Goal: Task Accomplishment & Management: Use online tool/utility

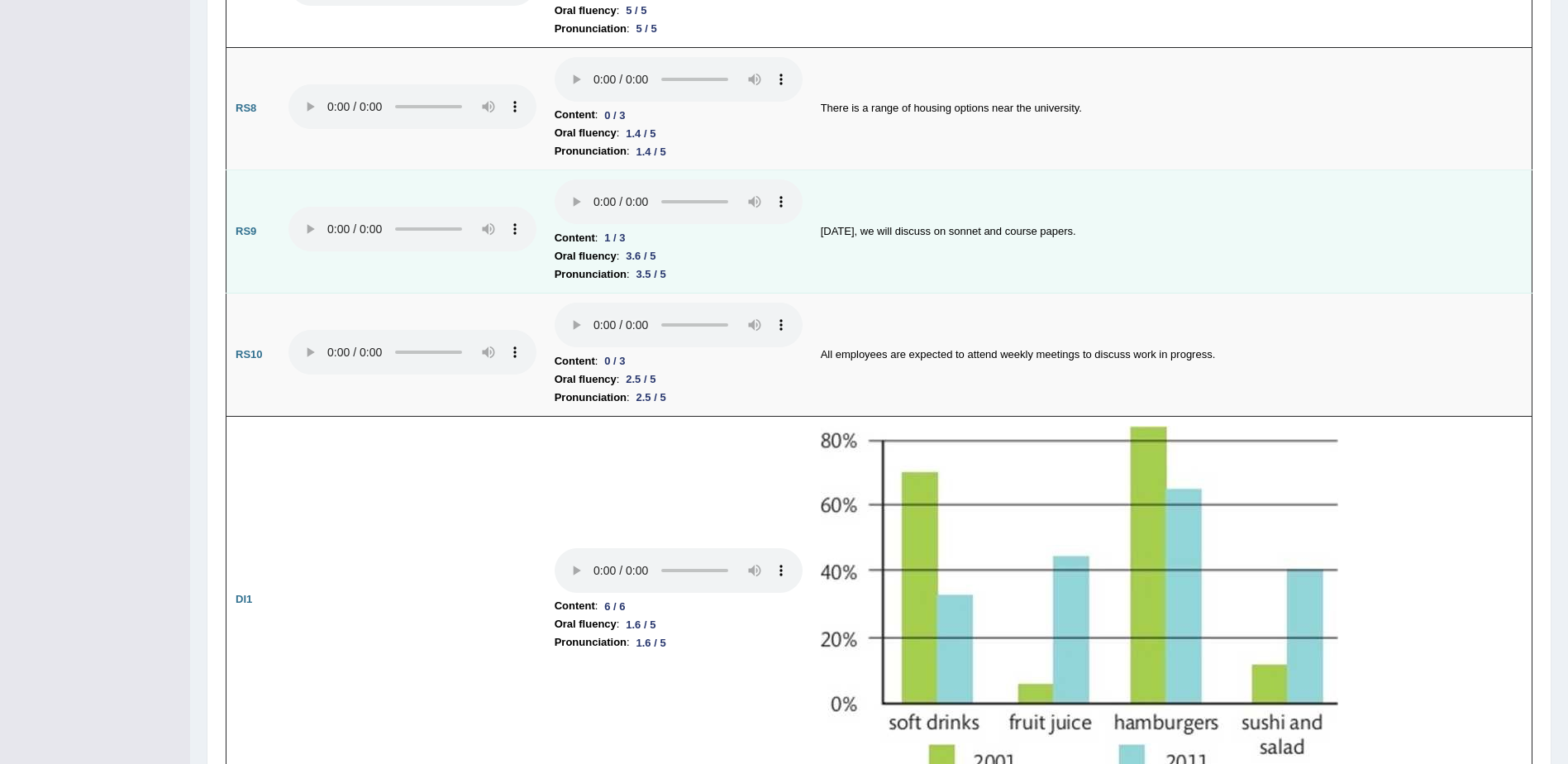
drag, startPoint x: 295, startPoint y: 576, endPoint x: 951, endPoint y: 195, distance: 758.6
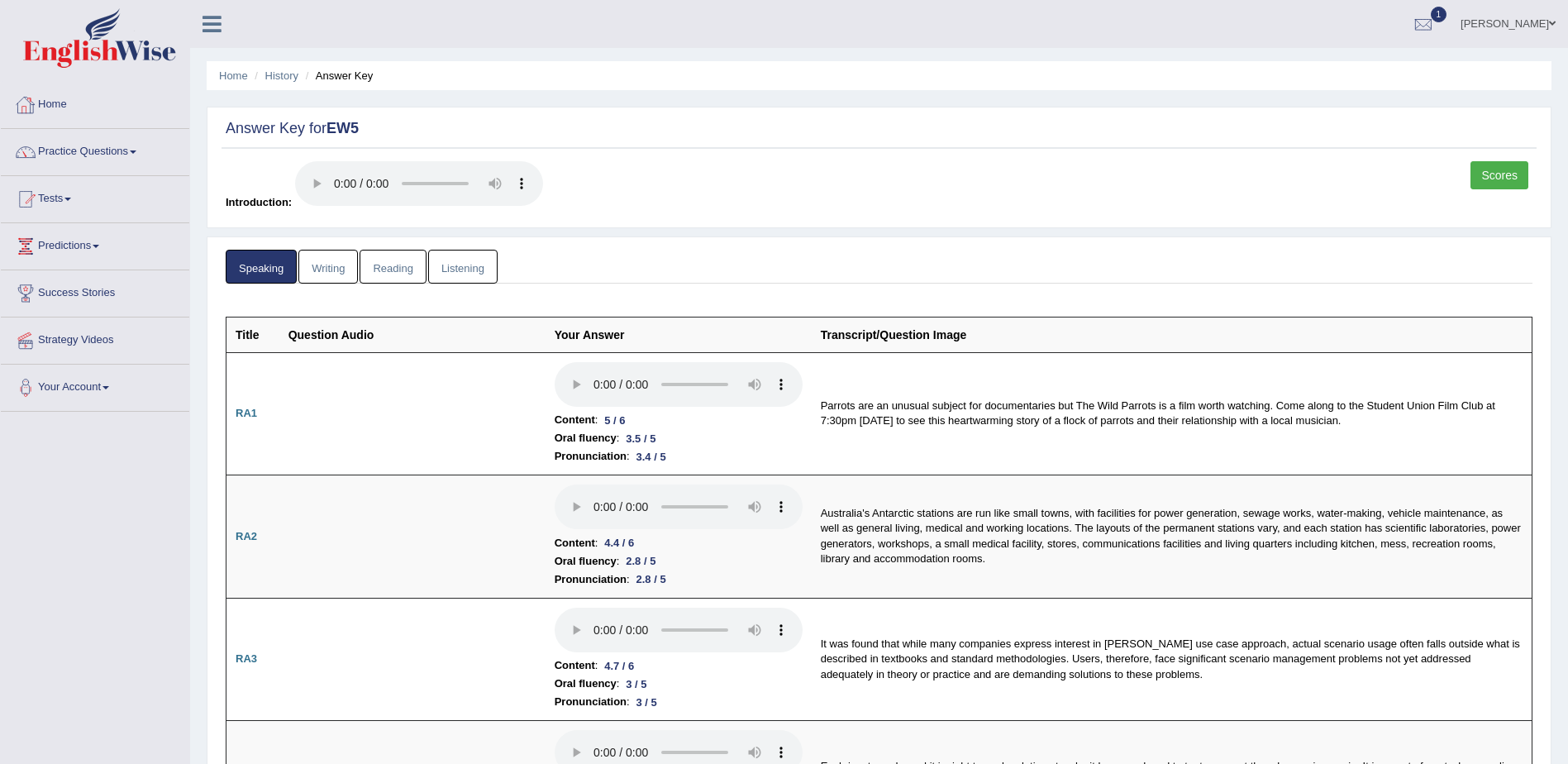
click at [53, 99] on link "Home" at bounding box center [95, 102] width 189 height 41
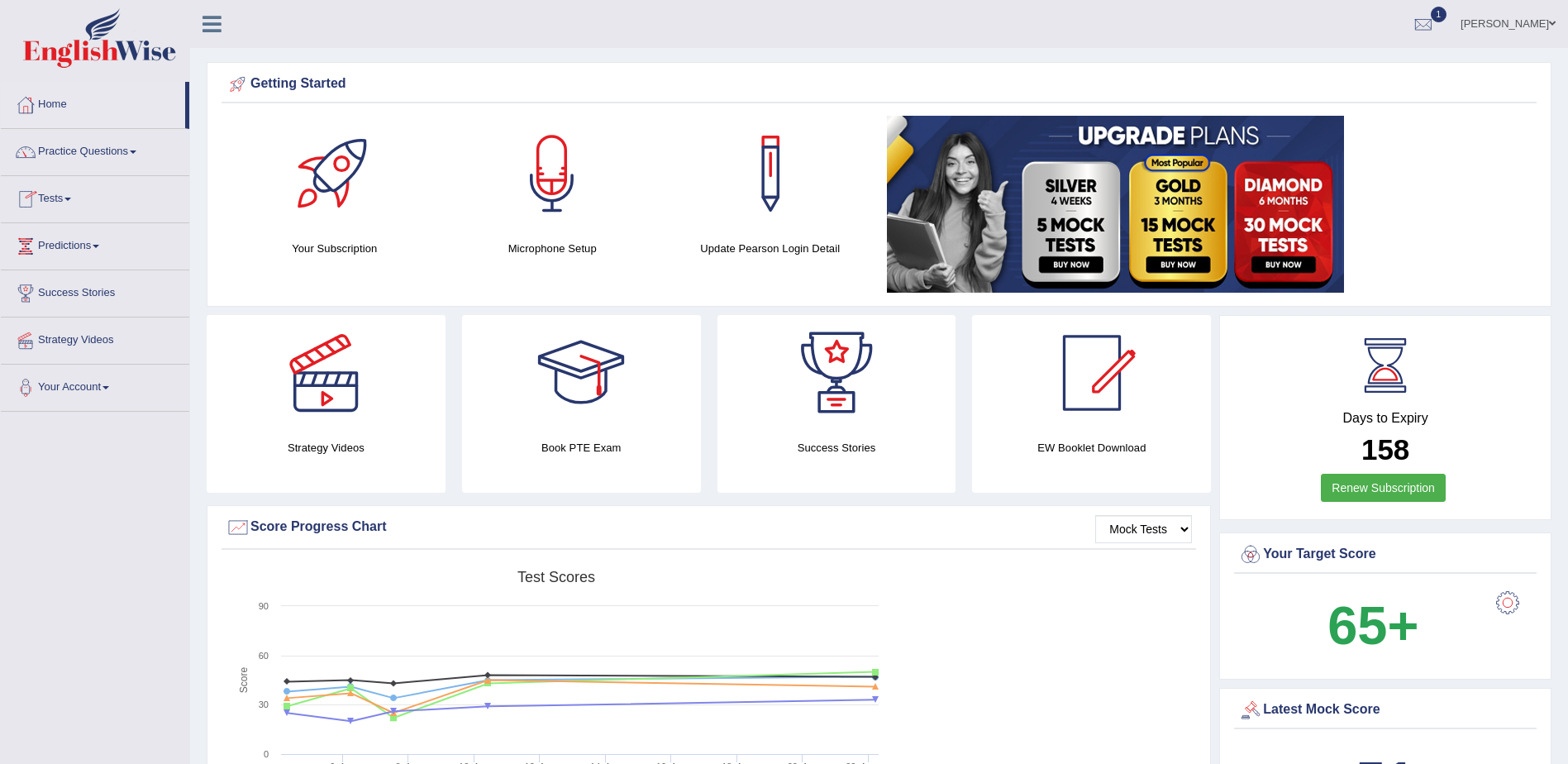
click at [67, 195] on link "Tests" at bounding box center [95, 197] width 189 height 41
click at [55, 296] on link "History" at bounding box center [108, 296] width 155 height 30
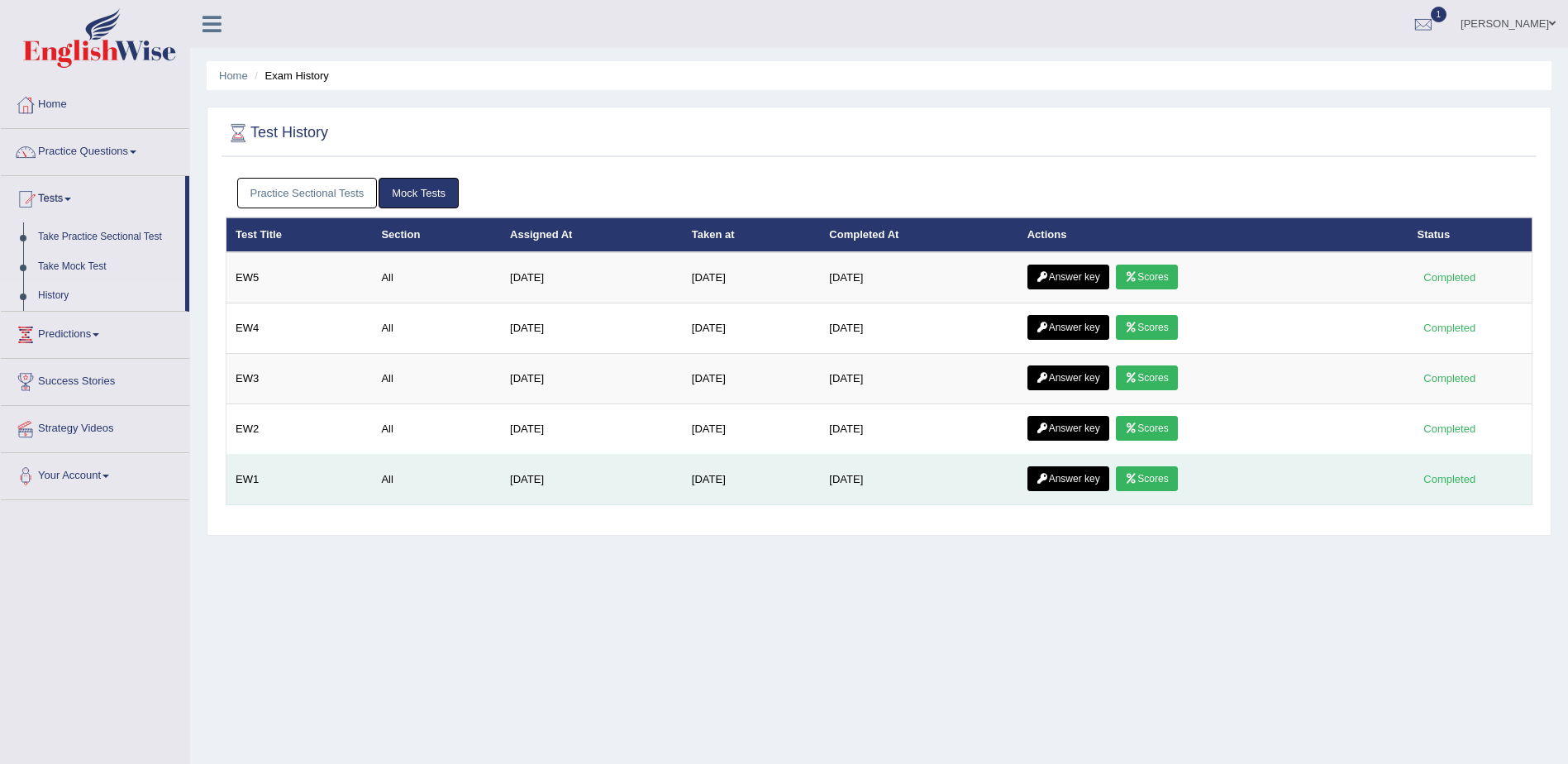
click at [1150, 481] on link "Scores" at bounding box center [1146, 479] width 61 height 24
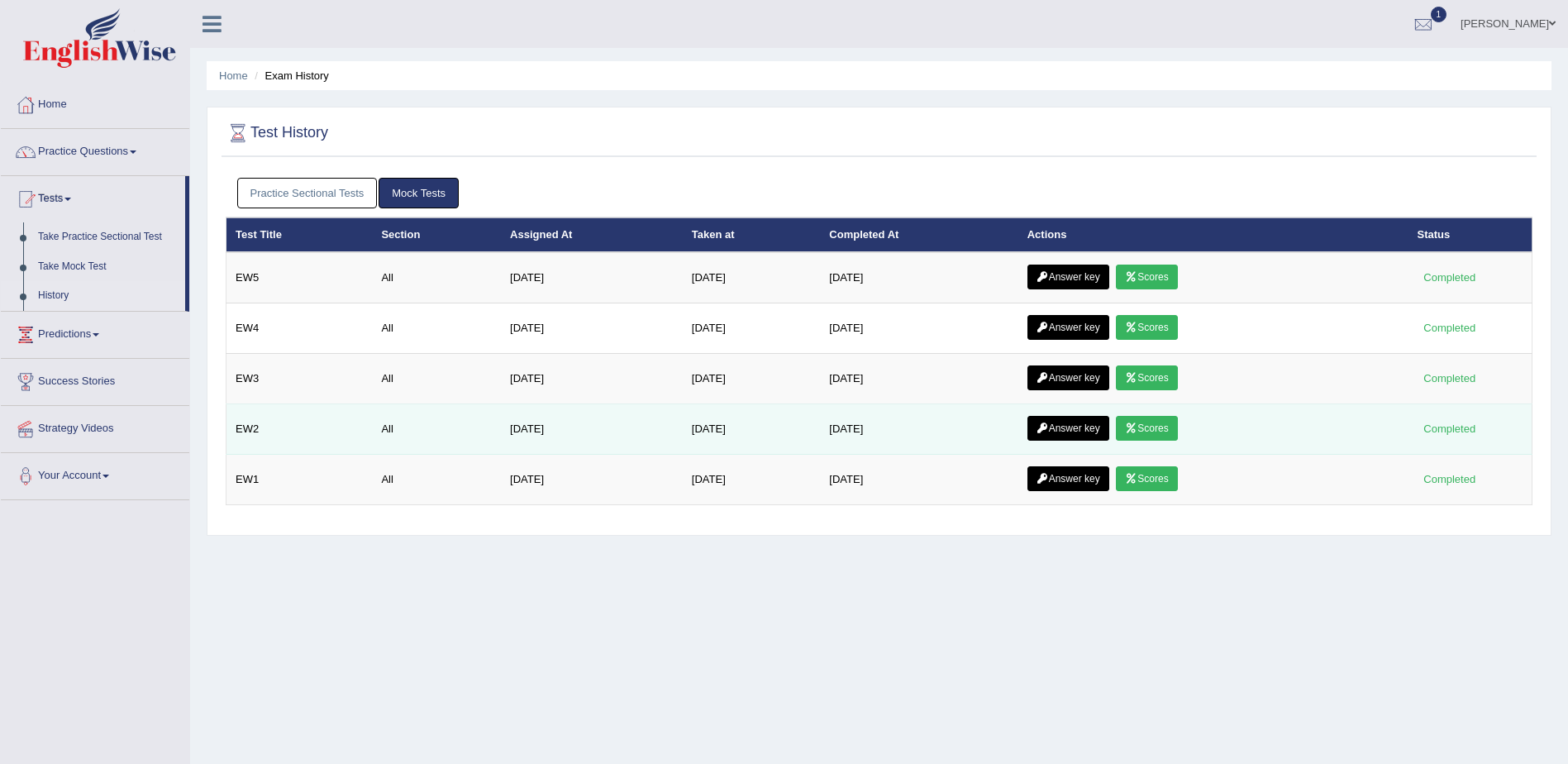
click at [1153, 428] on link "Scores" at bounding box center [1146, 428] width 61 height 24
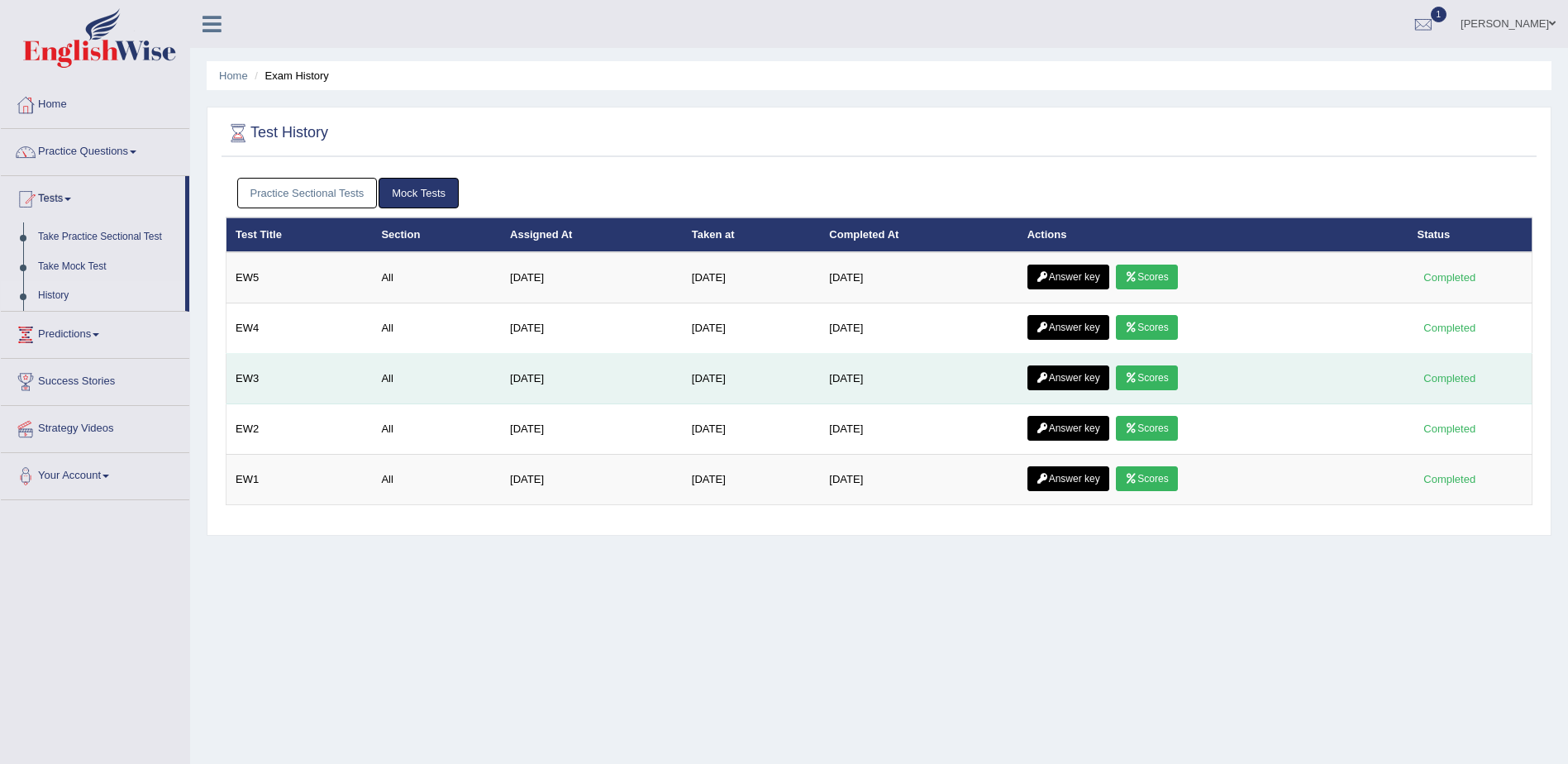
click at [1149, 369] on link "Scores" at bounding box center [1146, 377] width 61 height 24
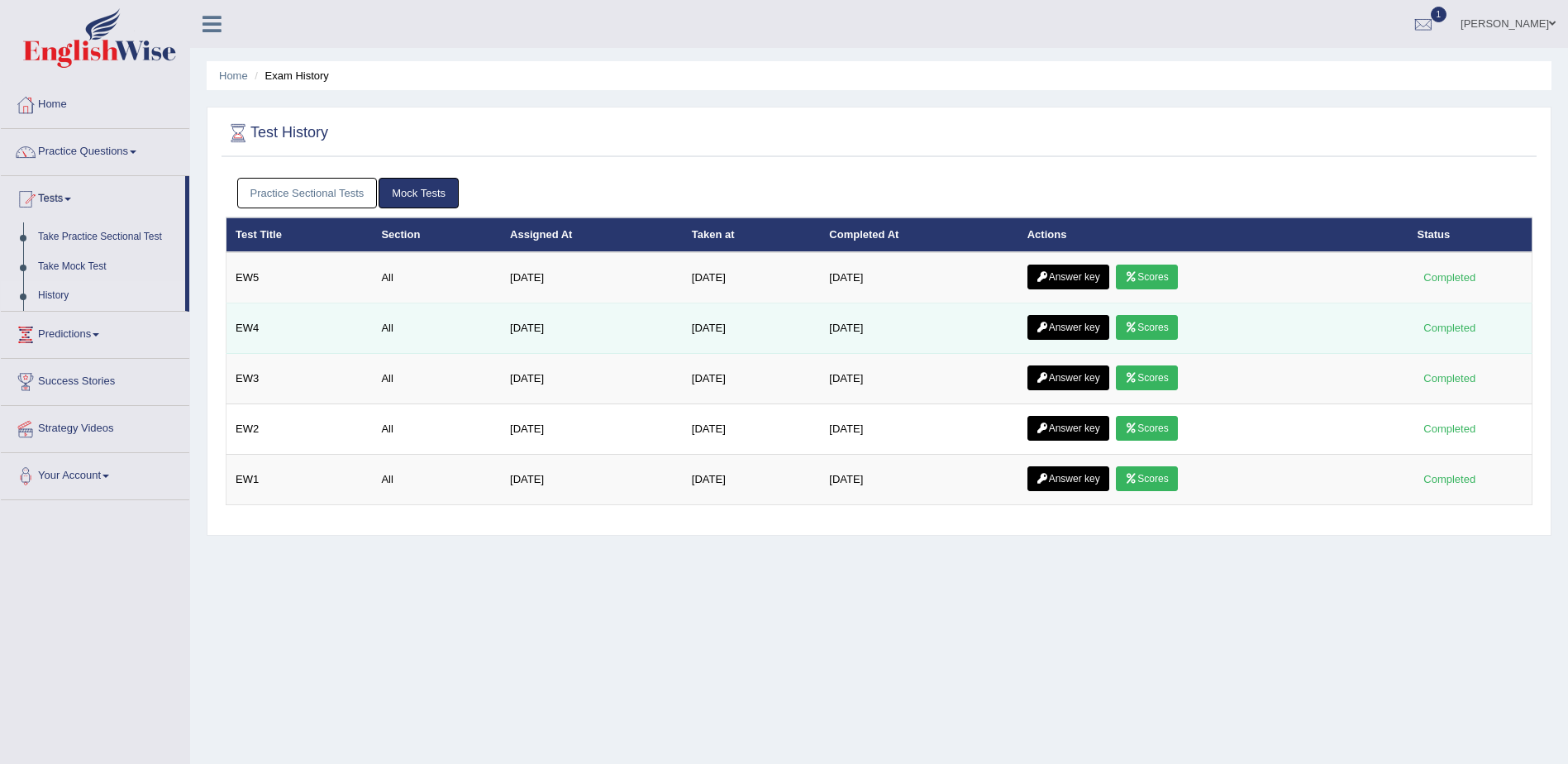
click at [1150, 328] on link "Scores" at bounding box center [1146, 328] width 61 height 24
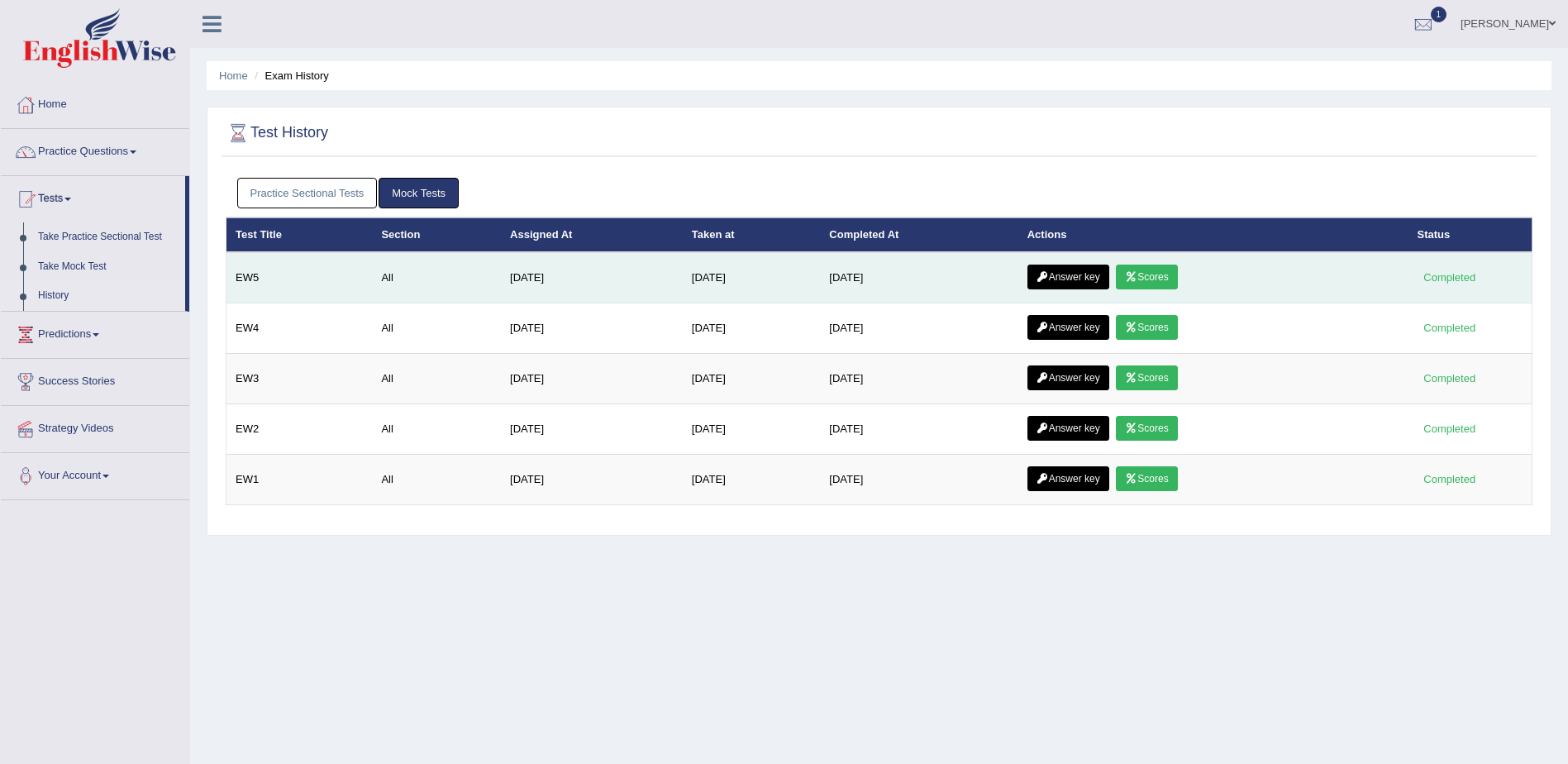
click at [1145, 280] on link "Scores" at bounding box center [1146, 277] width 61 height 24
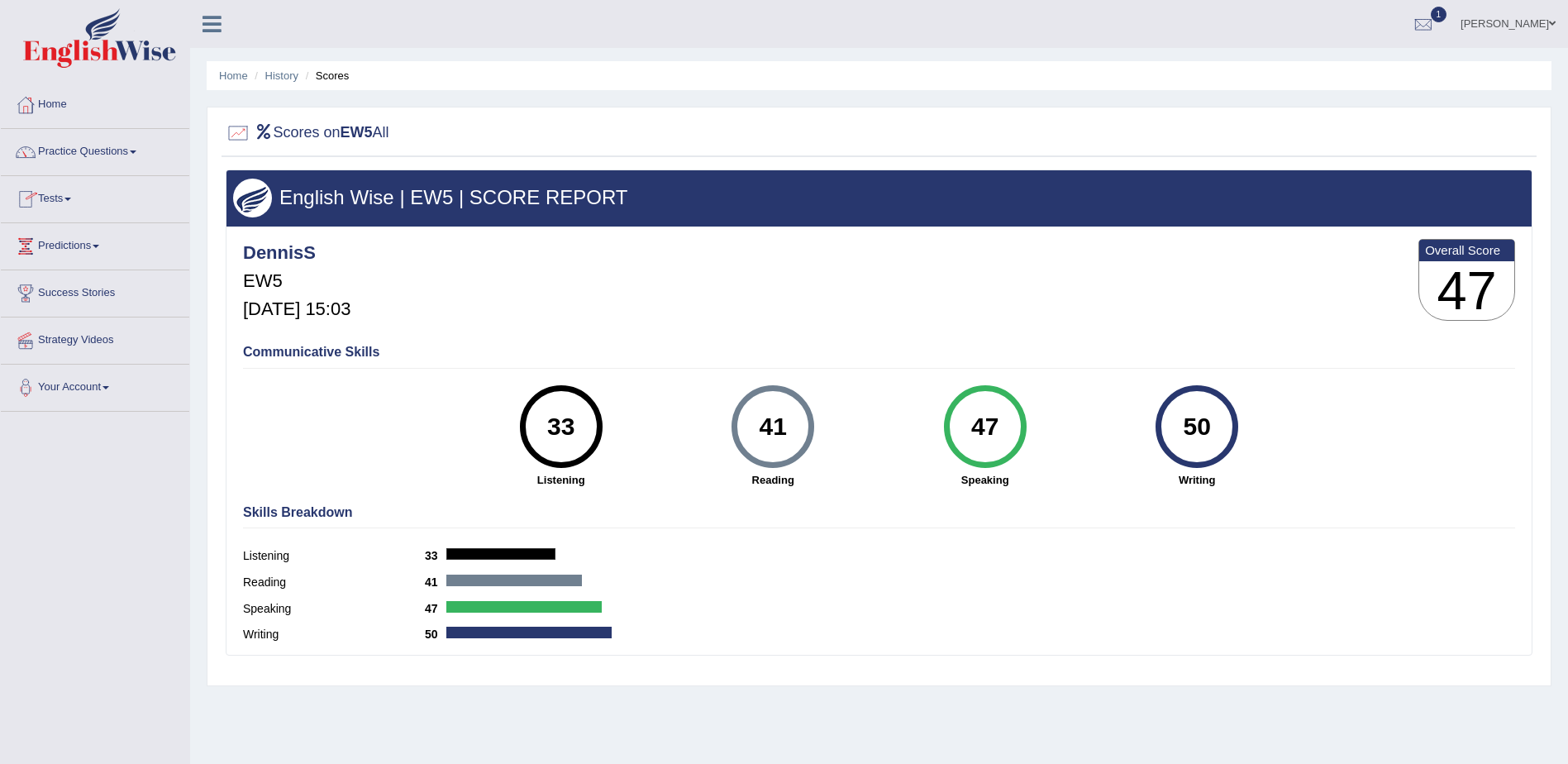
click at [68, 197] on link "Tests" at bounding box center [95, 197] width 189 height 41
click at [83, 266] on link "Take Mock Test" at bounding box center [108, 267] width 155 height 30
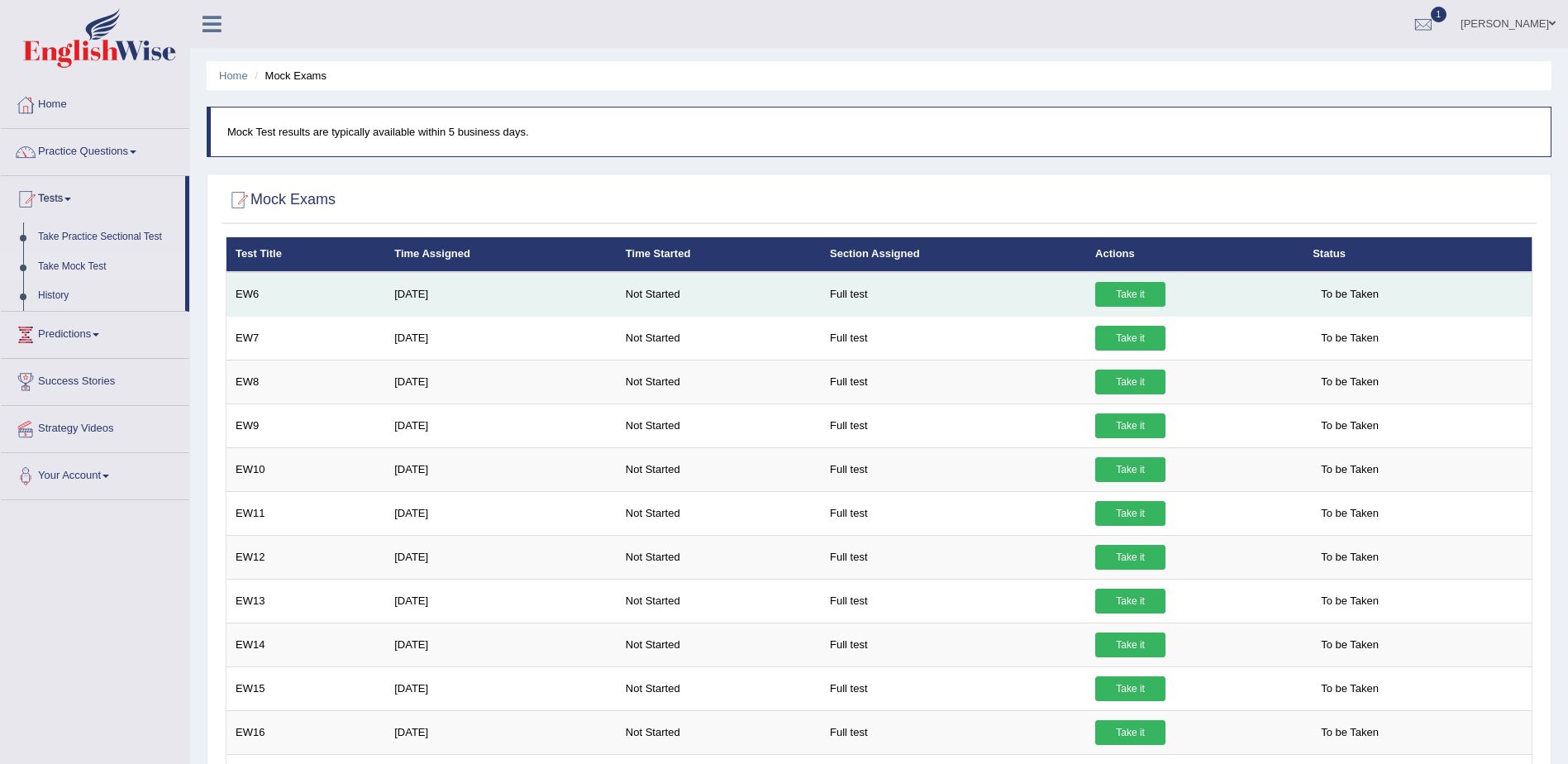
click at [1123, 293] on link "Take it" at bounding box center [1130, 294] width 70 height 24
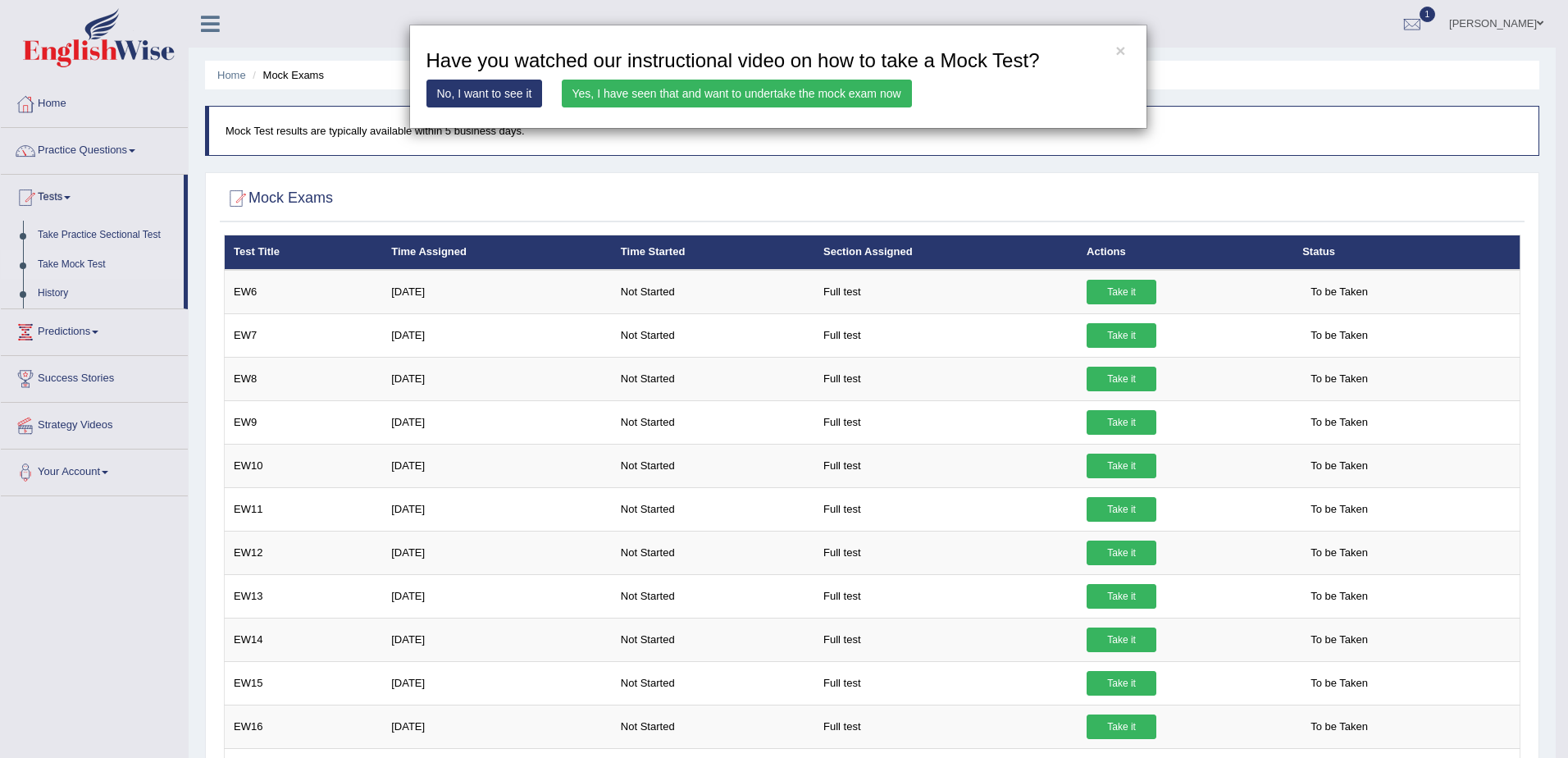
click at [780, 87] on link "Yes, I have seen that and want to undertake the mock exam now" at bounding box center [737, 93] width 350 height 28
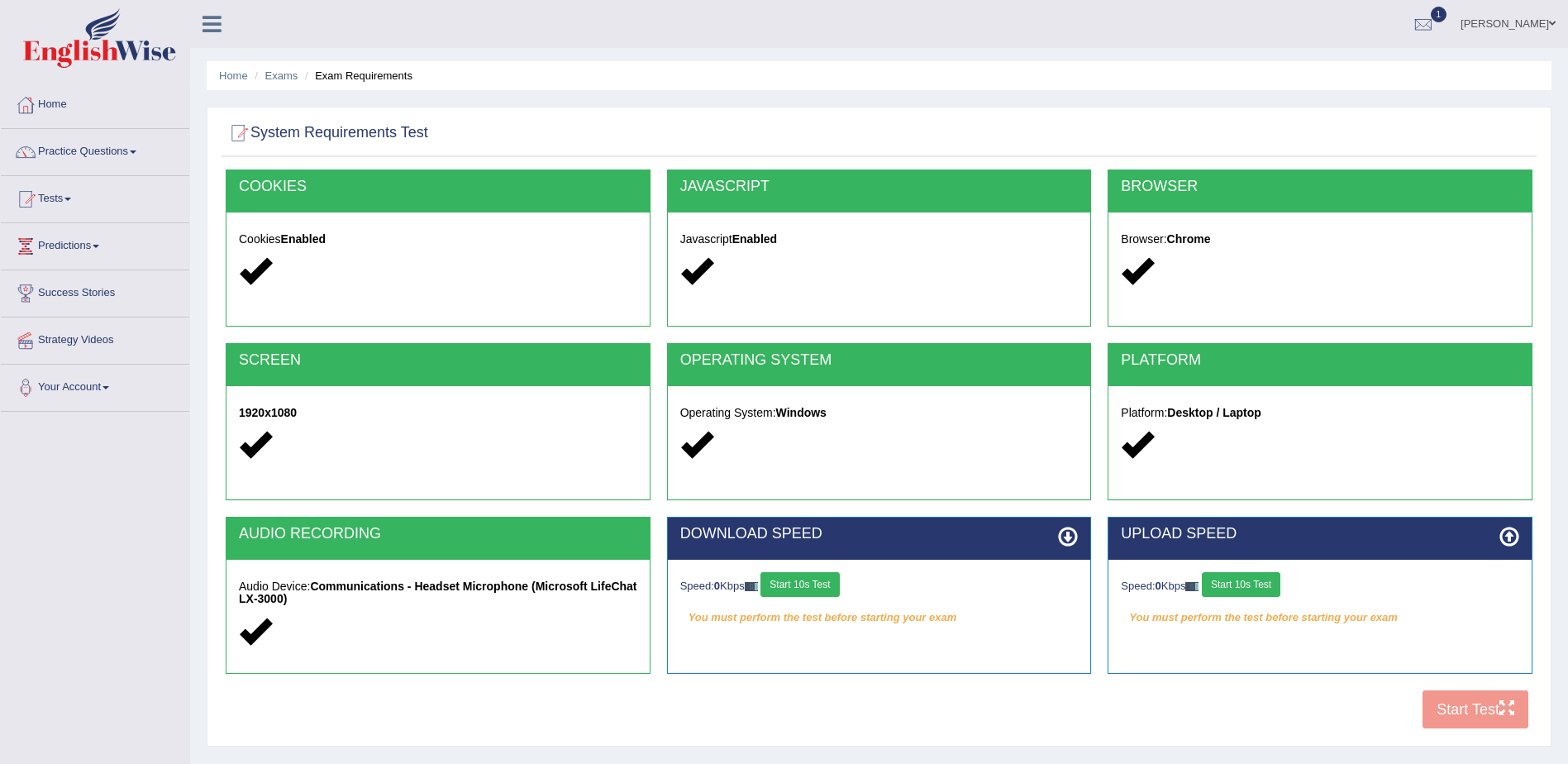
click at [815, 591] on button "Start 10s Test" at bounding box center [799, 584] width 79 height 24
click at [1235, 586] on button "Start 10s Test" at bounding box center [1241, 584] width 79 height 24
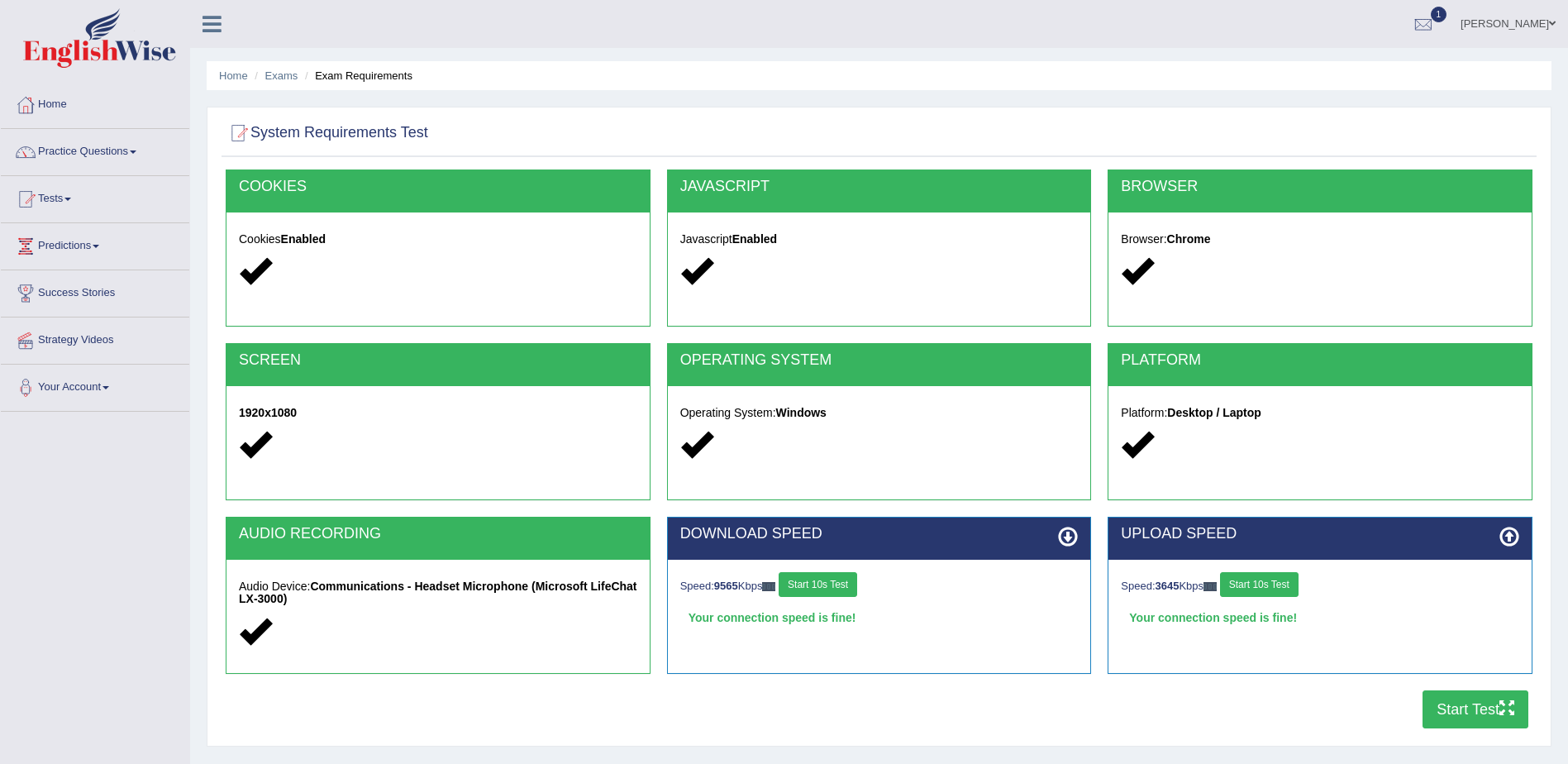
click at [1476, 707] on button "Start Test" at bounding box center [1475, 709] width 106 height 38
